Goal: Information Seeking & Learning: Find specific fact

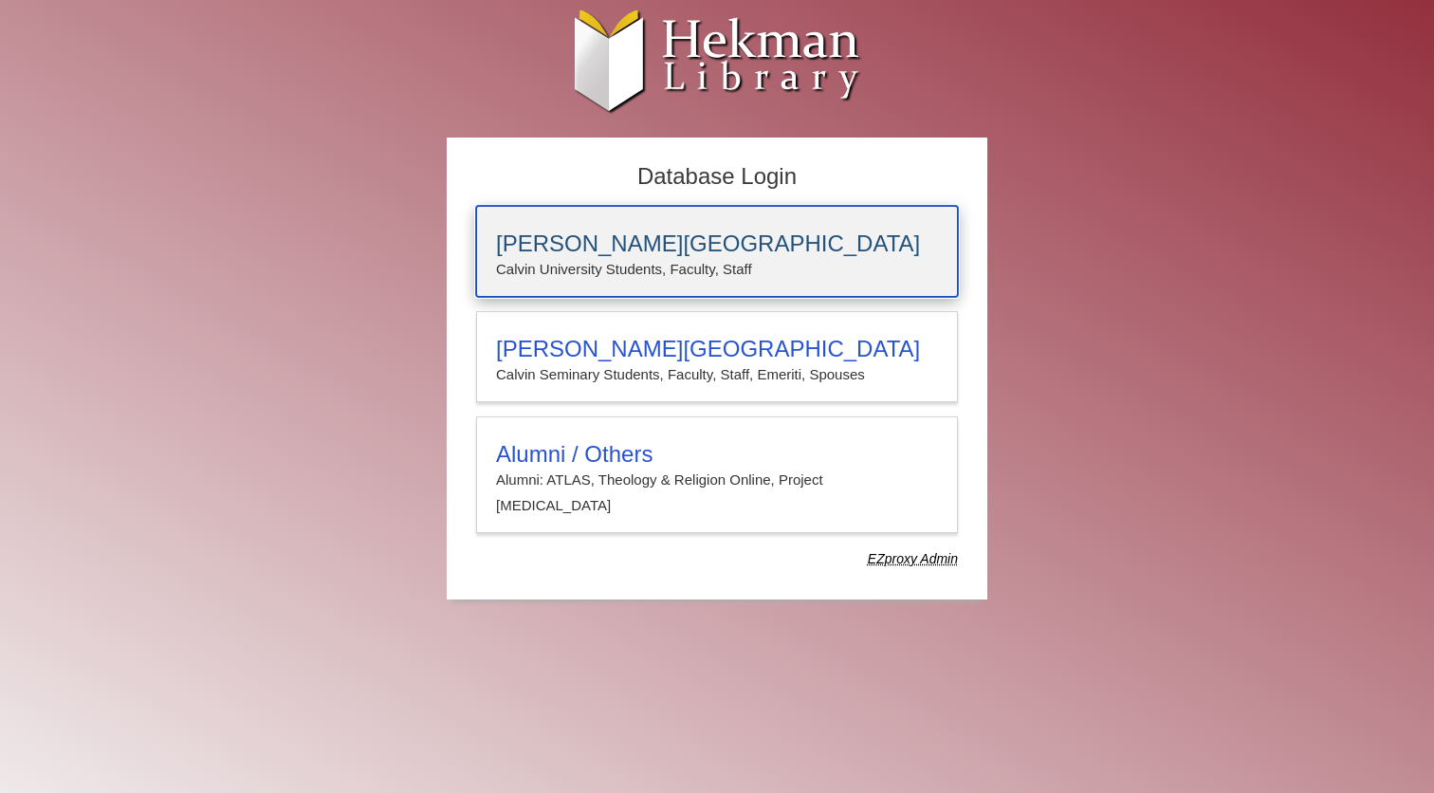
click at [634, 255] on h3 "Calvin University" at bounding box center [717, 243] width 442 height 27
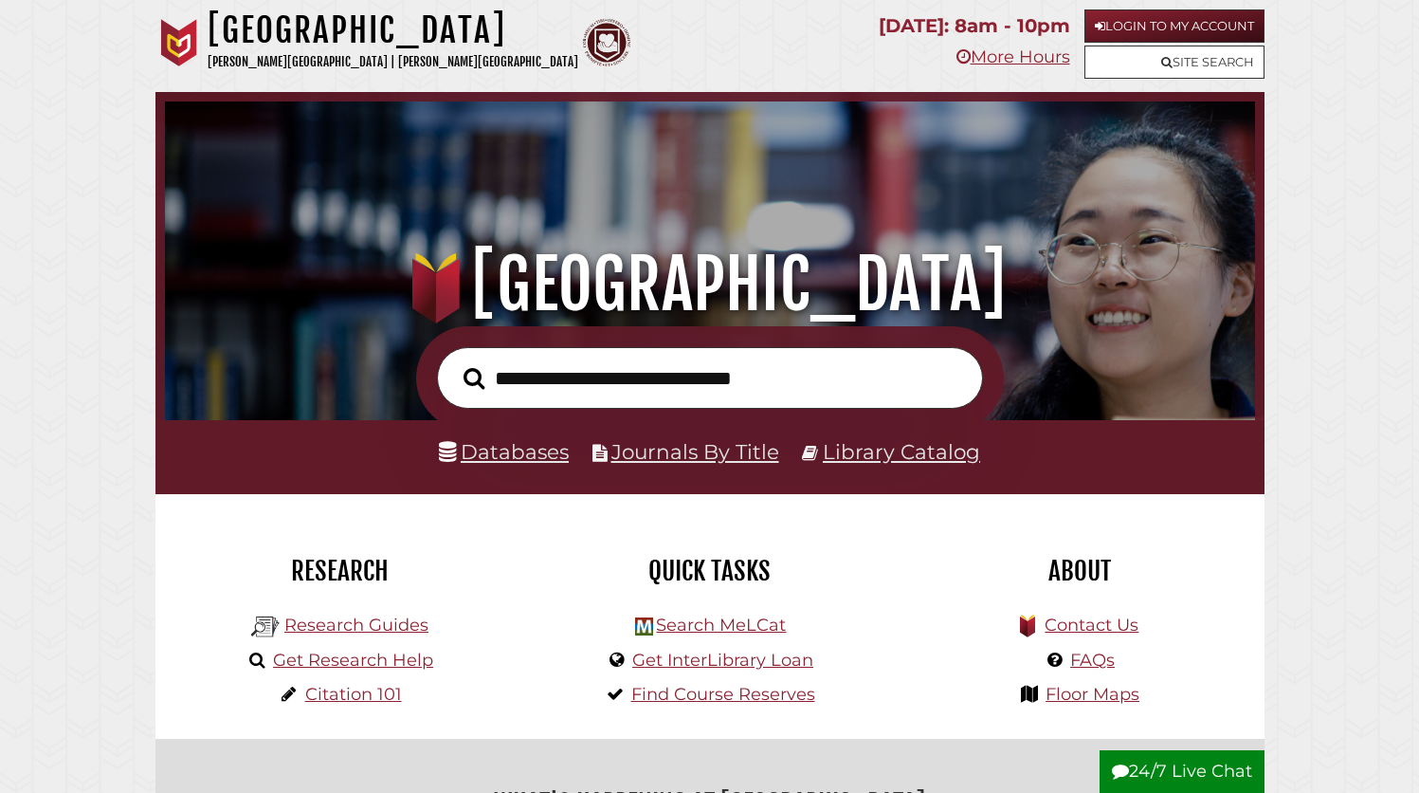
scroll to position [360, 1081]
click at [505, 457] on link "Databases" at bounding box center [504, 451] width 130 height 25
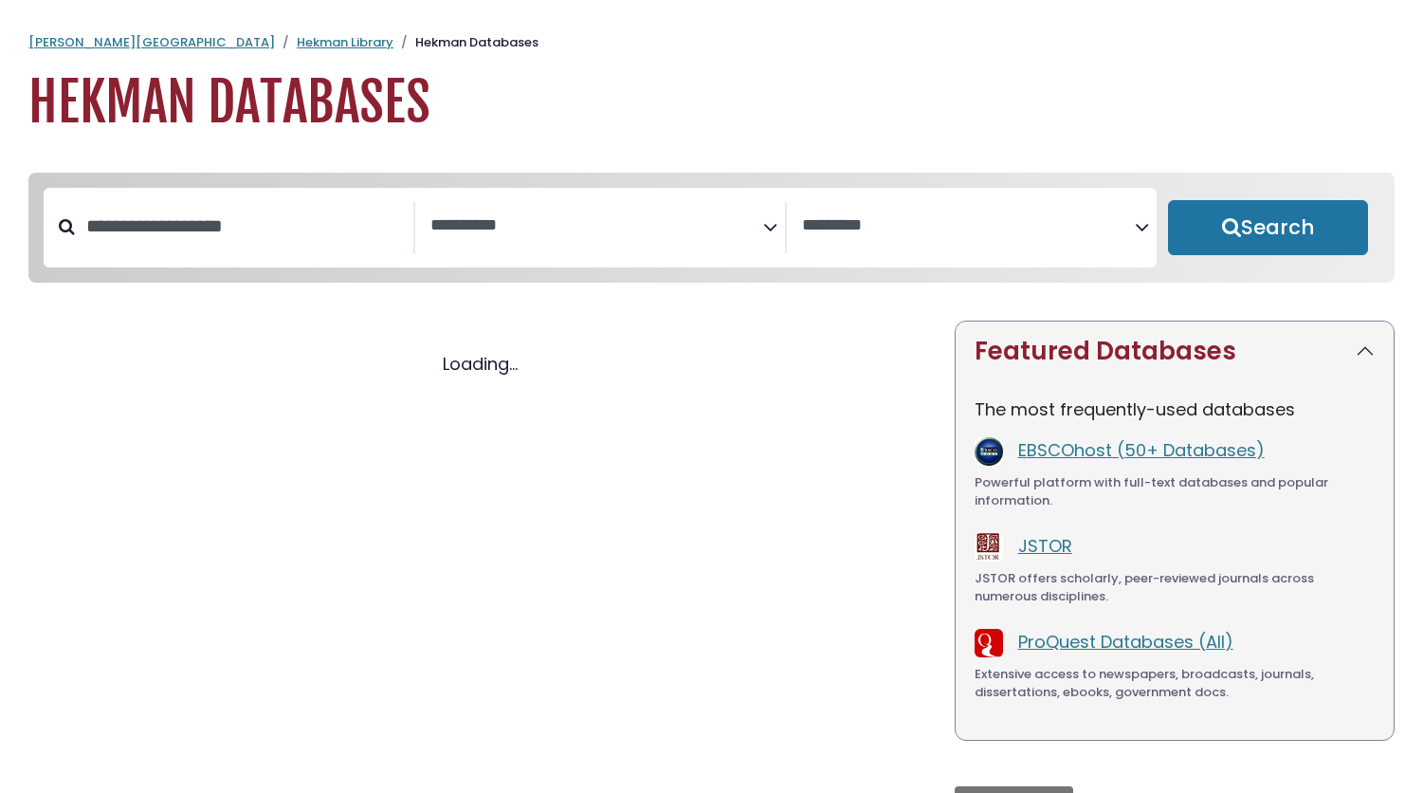
select select "Database Subject Filter"
select select "Database Vendors Filter"
select select "Database Subject Filter"
select select "Database Vendors Filter"
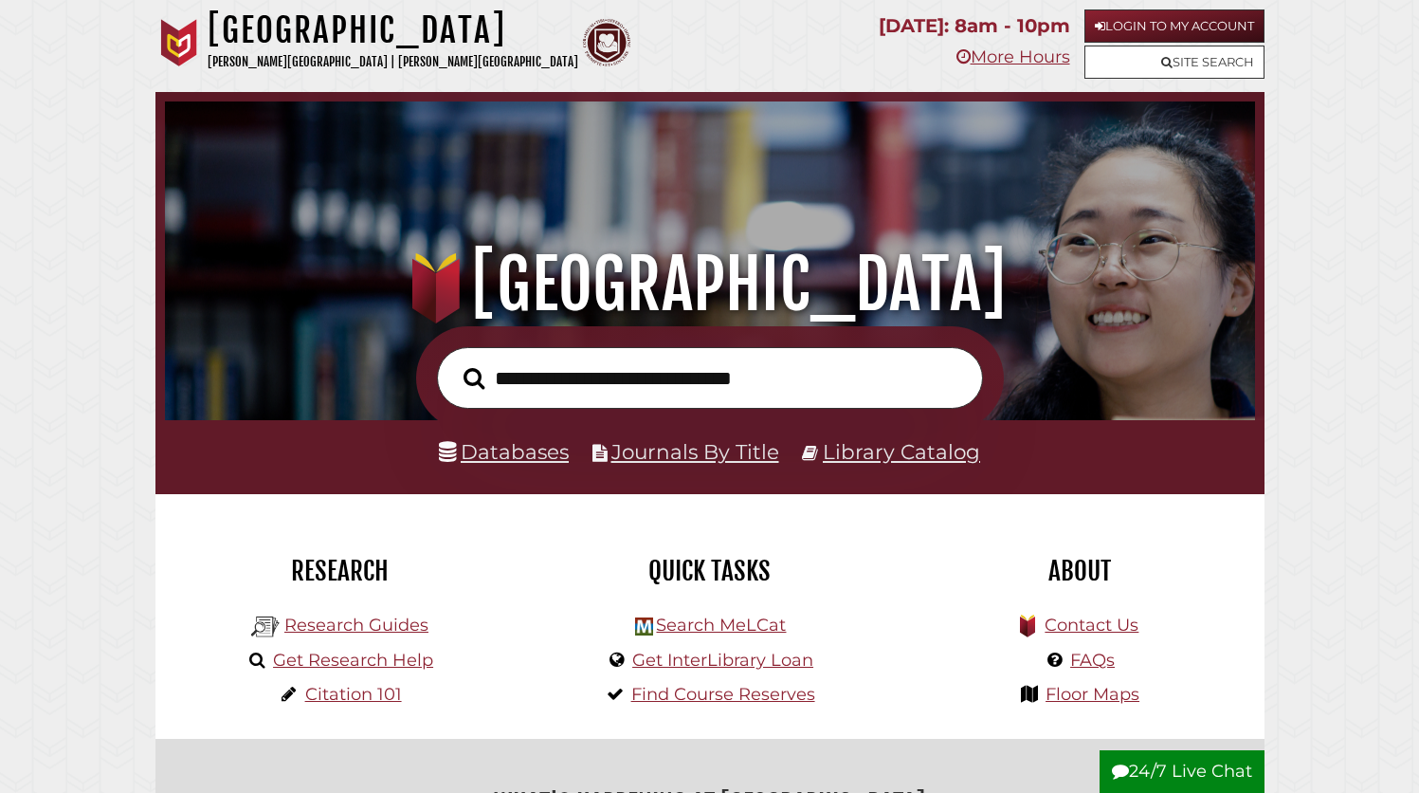
scroll to position [360, 1081]
click at [735, 376] on input "text" at bounding box center [710, 378] width 546 height 62
type input "**********"
click at [454, 362] on button "Search" at bounding box center [474, 378] width 40 height 32
